Goal: Task Accomplishment & Management: Manage account settings

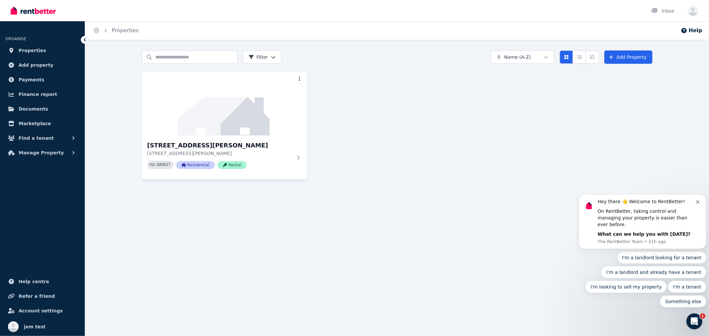
click at [695, 5] on div "Open user menu" at bounding box center [691, 10] width 15 height 21
click at [693, 9] on icon "button" at bounding box center [693, 12] width 11 height 8
click at [657, 88] on span "Logout" at bounding box center [667, 88] width 64 height 12
